Goal: Transaction & Acquisition: Purchase product/service

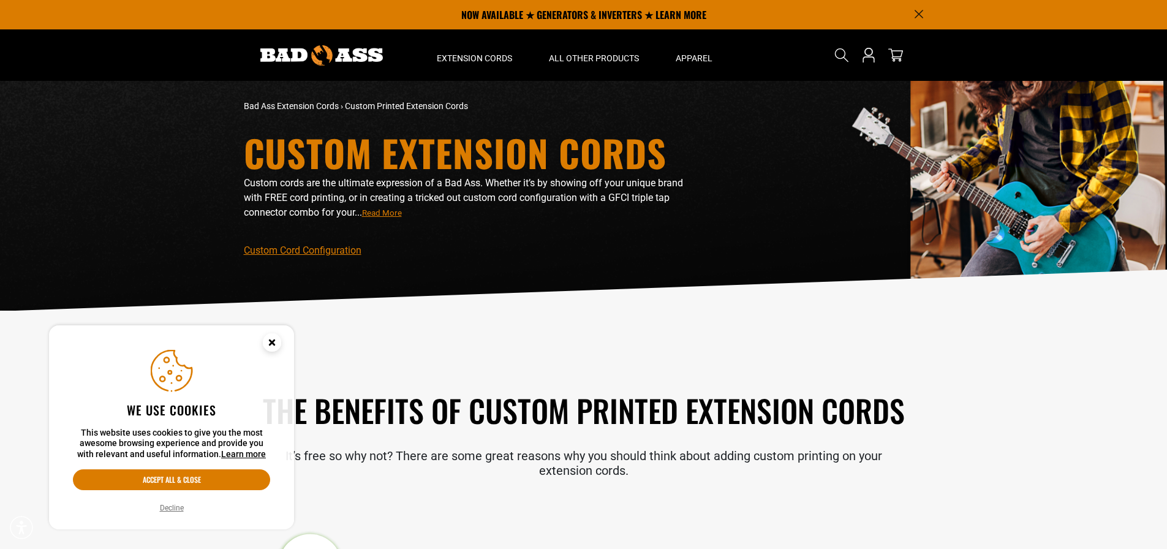
click at [269, 336] on circle "Cookie Consent" at bounding box center [272, 342] width 18 height 18
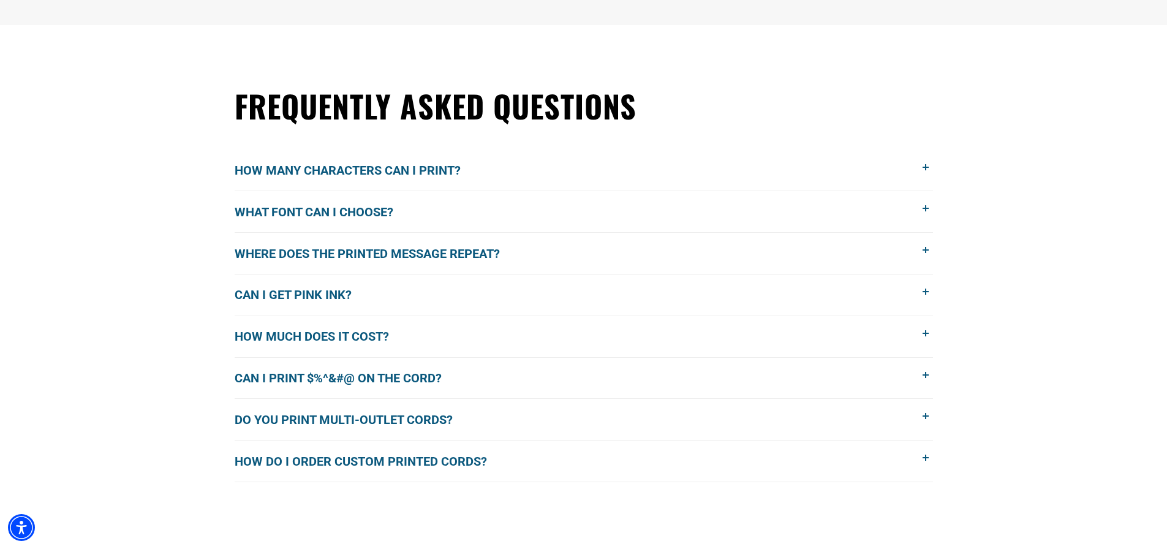
scroll to position [980, 0]
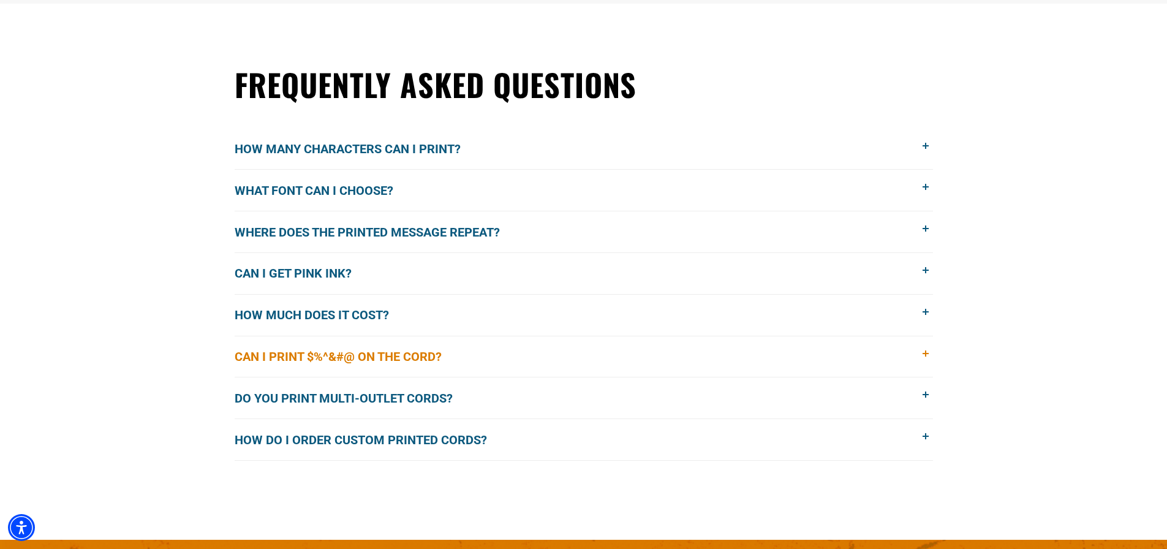
click at [927, 353] on span at bounding box center [925, 353] width 13 height 13
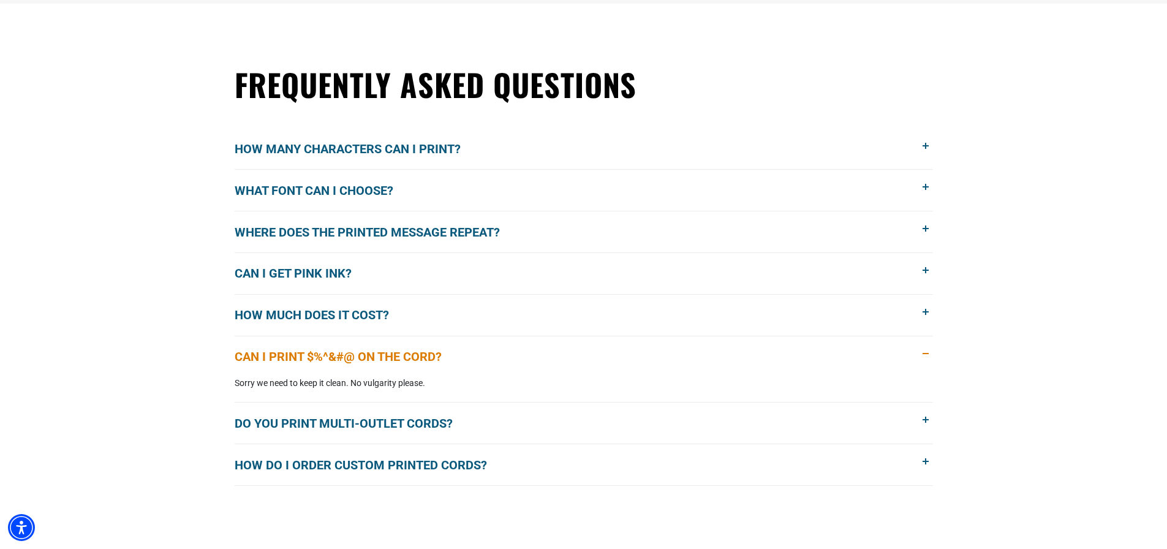
click at [927, 353] on span at bounding box center [925, 353] width 13 height 13
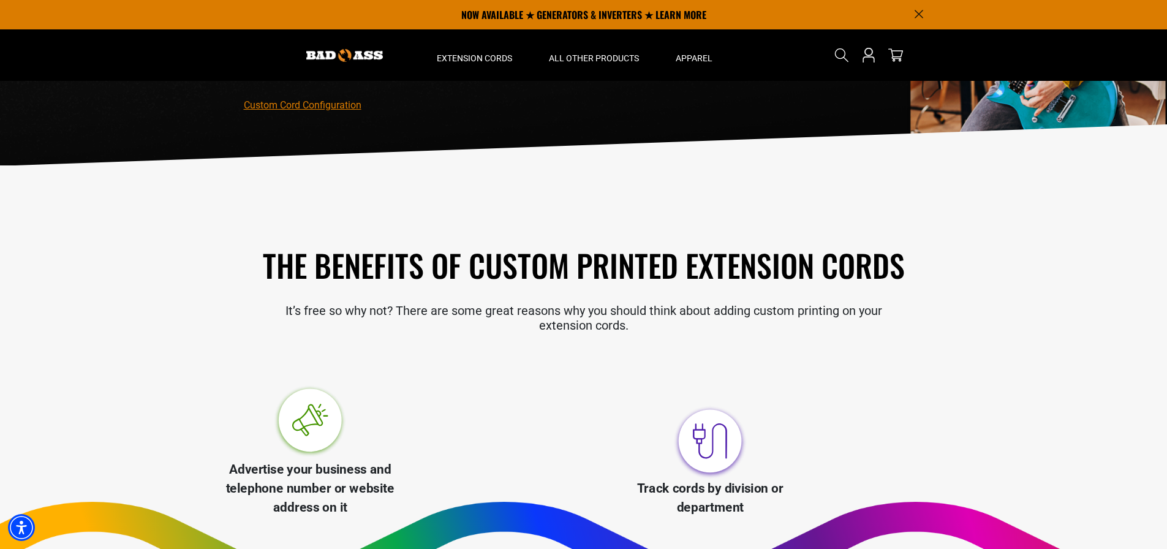
scroll to position [122, 0]
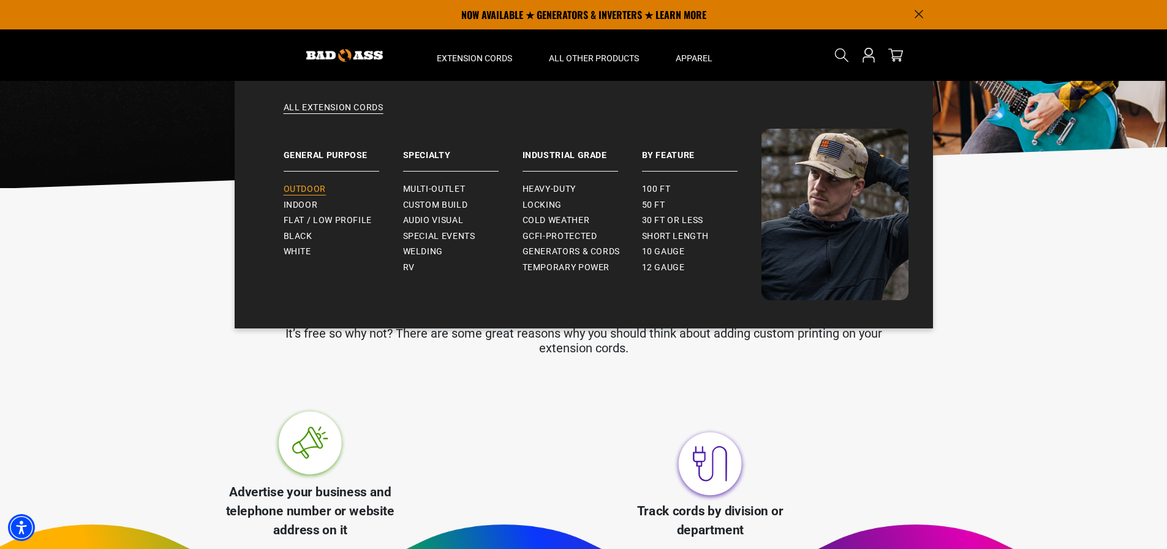
click at [295, 188] on span "Outdoor" at bounding box center [305, 189] width 42 height 11
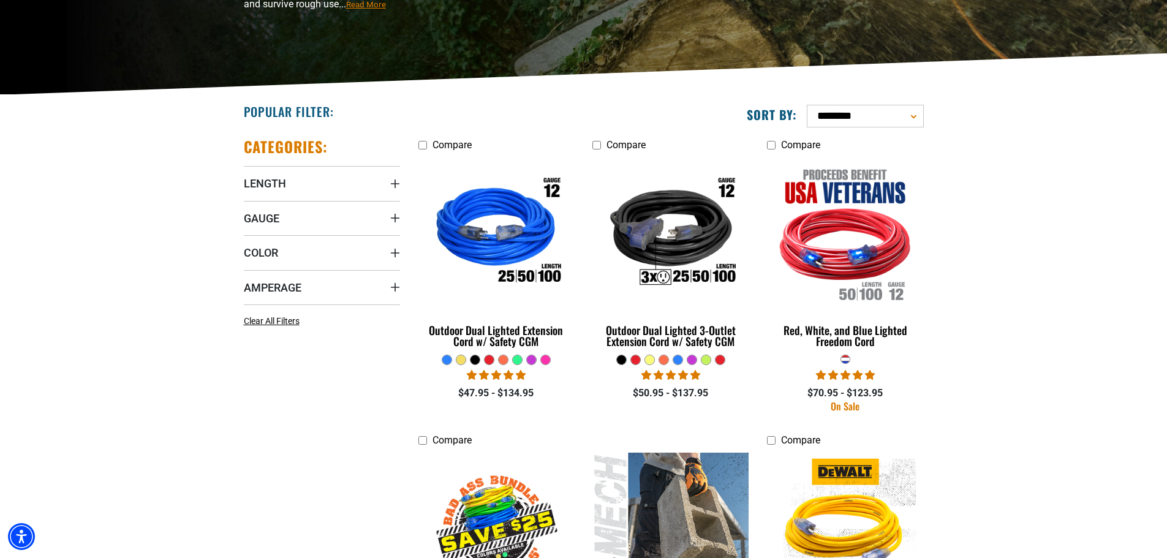
scroll to position [245, 0]
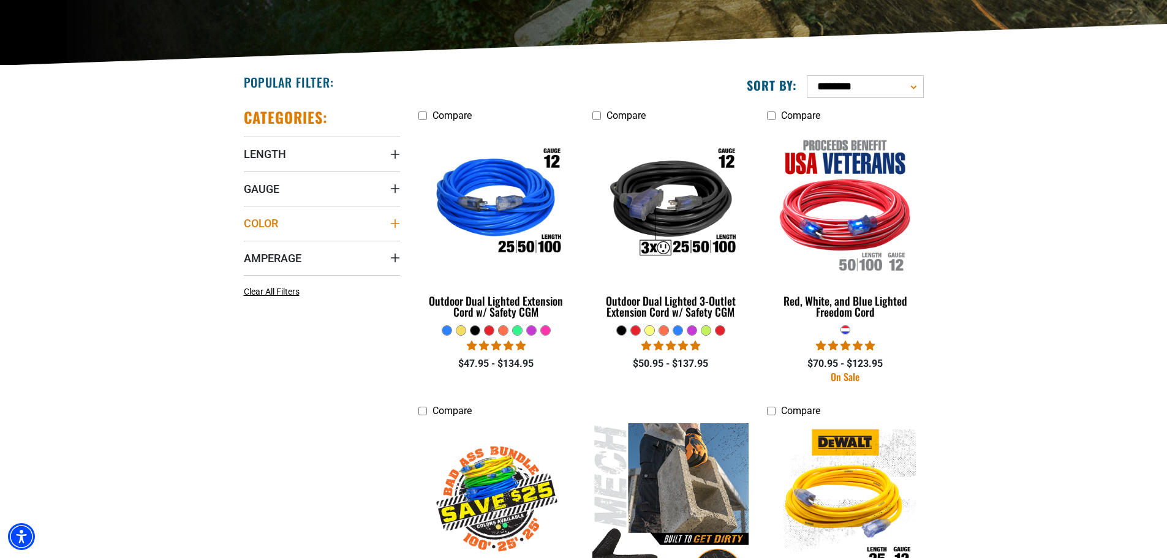
click at [388, 222] on summary "Color" at bounding box center [322, 223] width 156 height 34
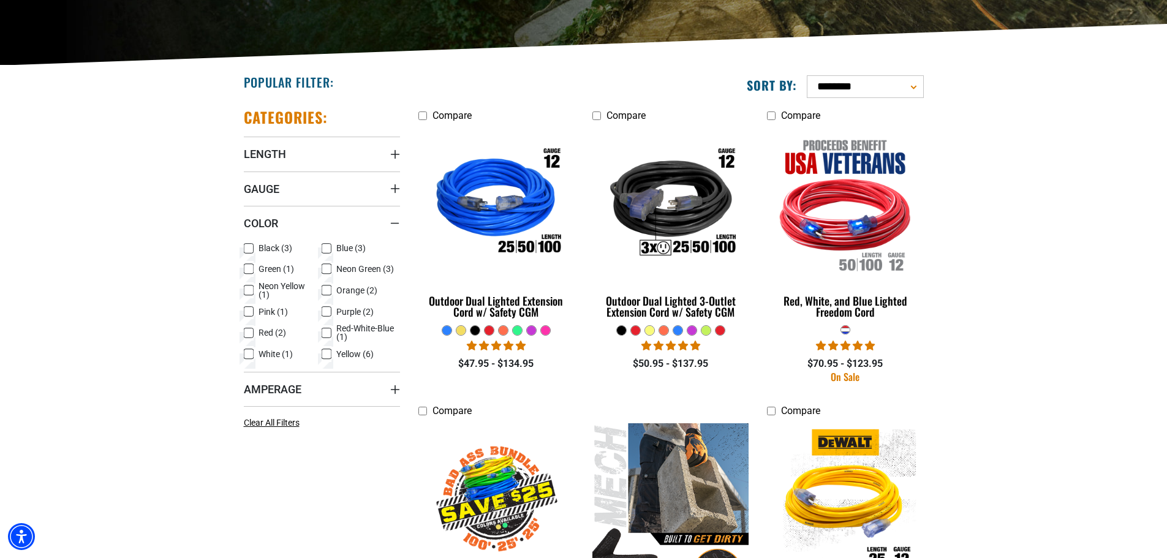
click at [247, 331] on icon at bounding box center [249, 333] width 10 height 16
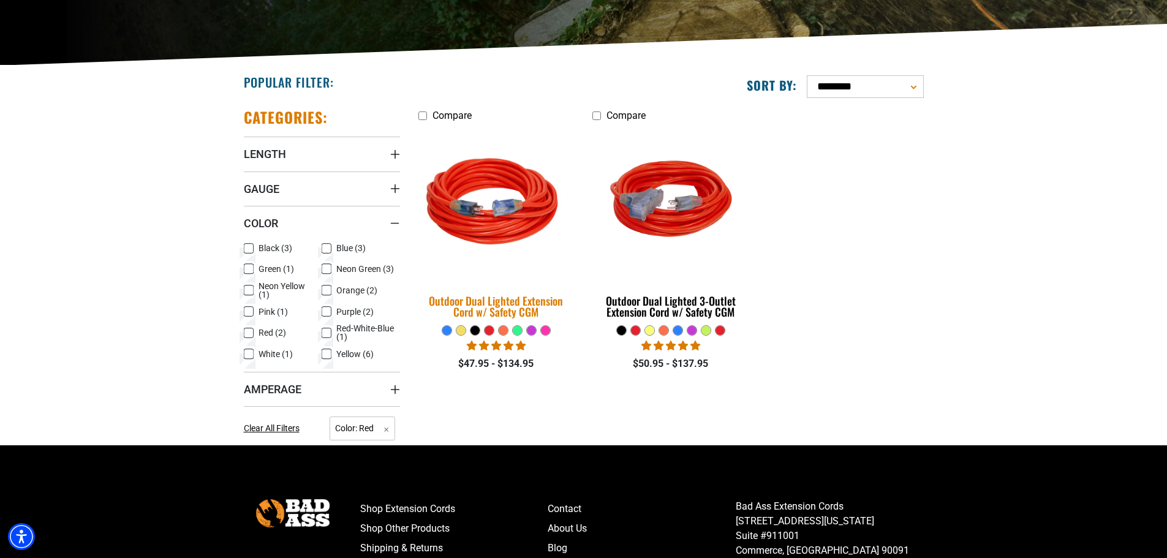
click at [486, 296] on div "Outdoor Dual Lighted Extension Cord w/ Safety CGM" at bounding box center [496, 306] width 156 height 22
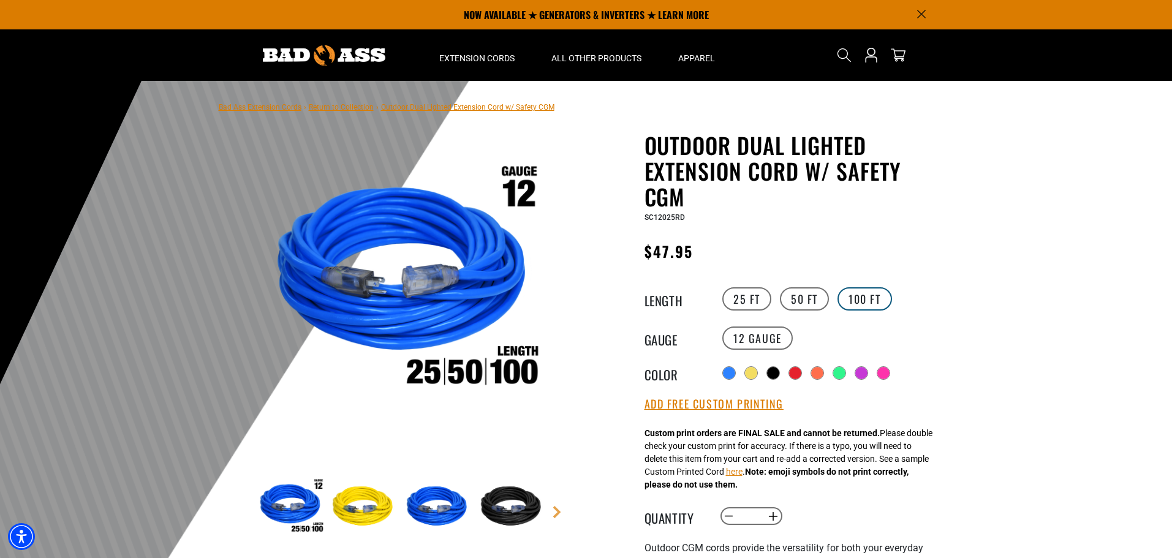
click at [861, 292] on label "100 FT" at bounding box center [864, 298] width 55 height 23
